Goal: Navigation & Orientation: Find specific page/section

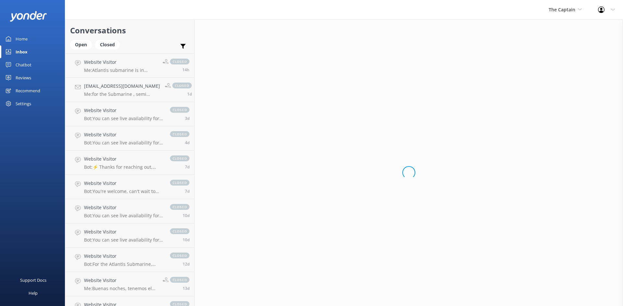
click at [29, 38] on link "Home" at bounding box center [32, 38] width 65 height 13
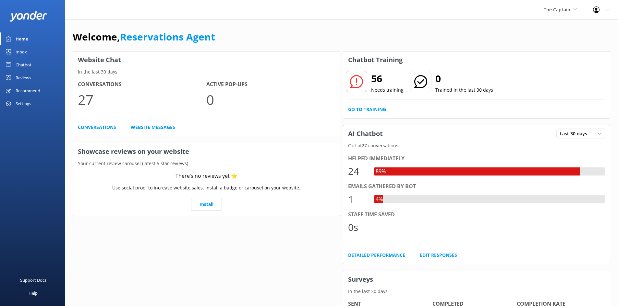
click at [28, 37] on div "Home" at bounding box center [22, 38] width 13 height 13
click at [19, 52] on div "Inbox" at bounding box center [21, 51] width 11 height 13
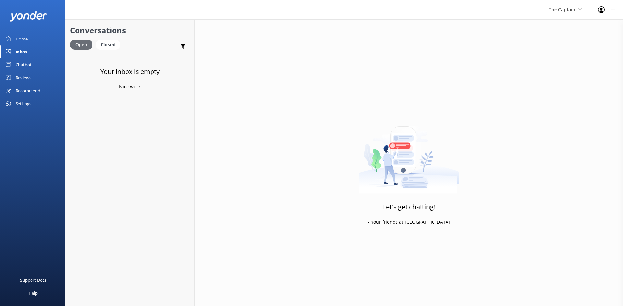
click at [83, 46] on div "Open" at bounding box center [81, 45] width 22 height 10
